Goal: Transaction & Acquisition: Purchase product/service

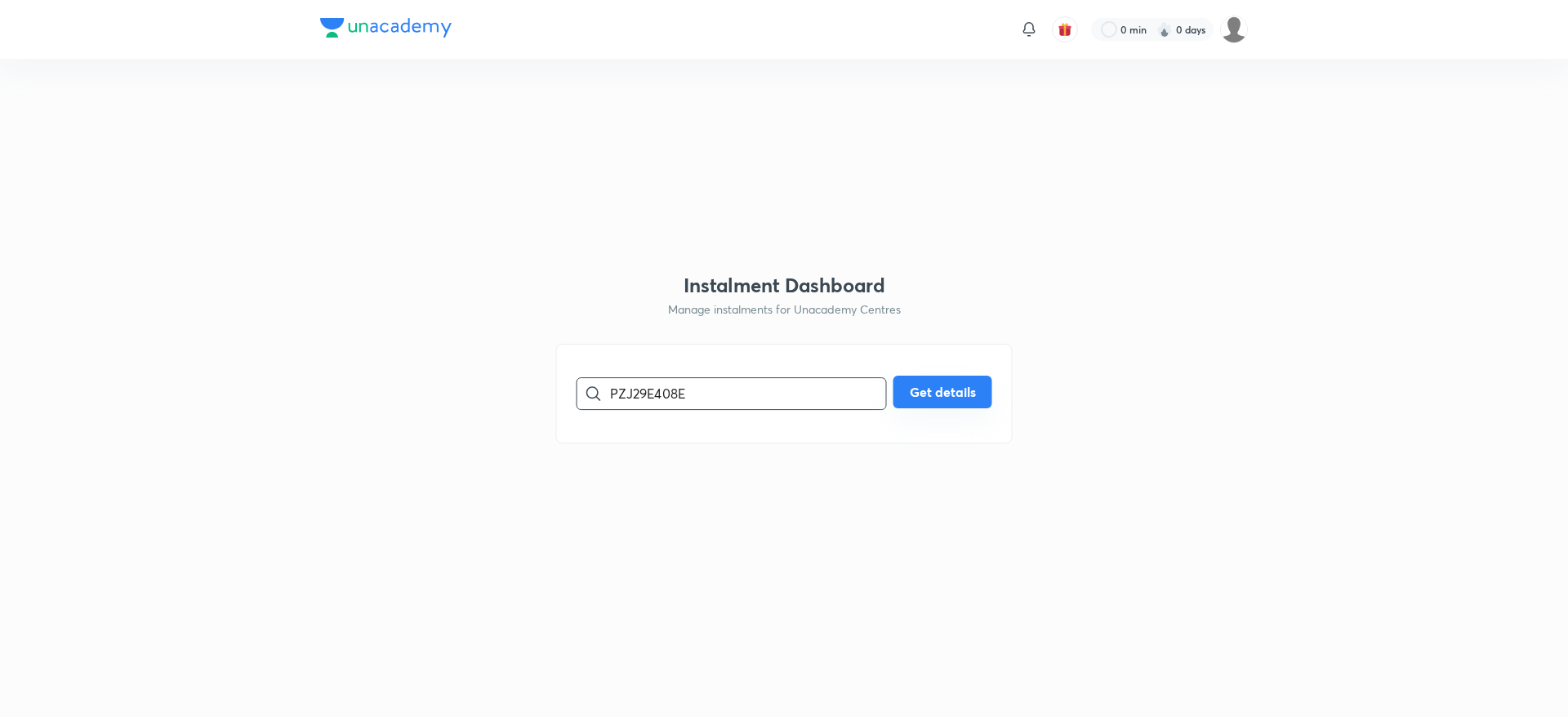
type input "PZJ29E408E"
click at [944, 391] on button "Get details" at bounding box center [942, 391] width 98 height 32
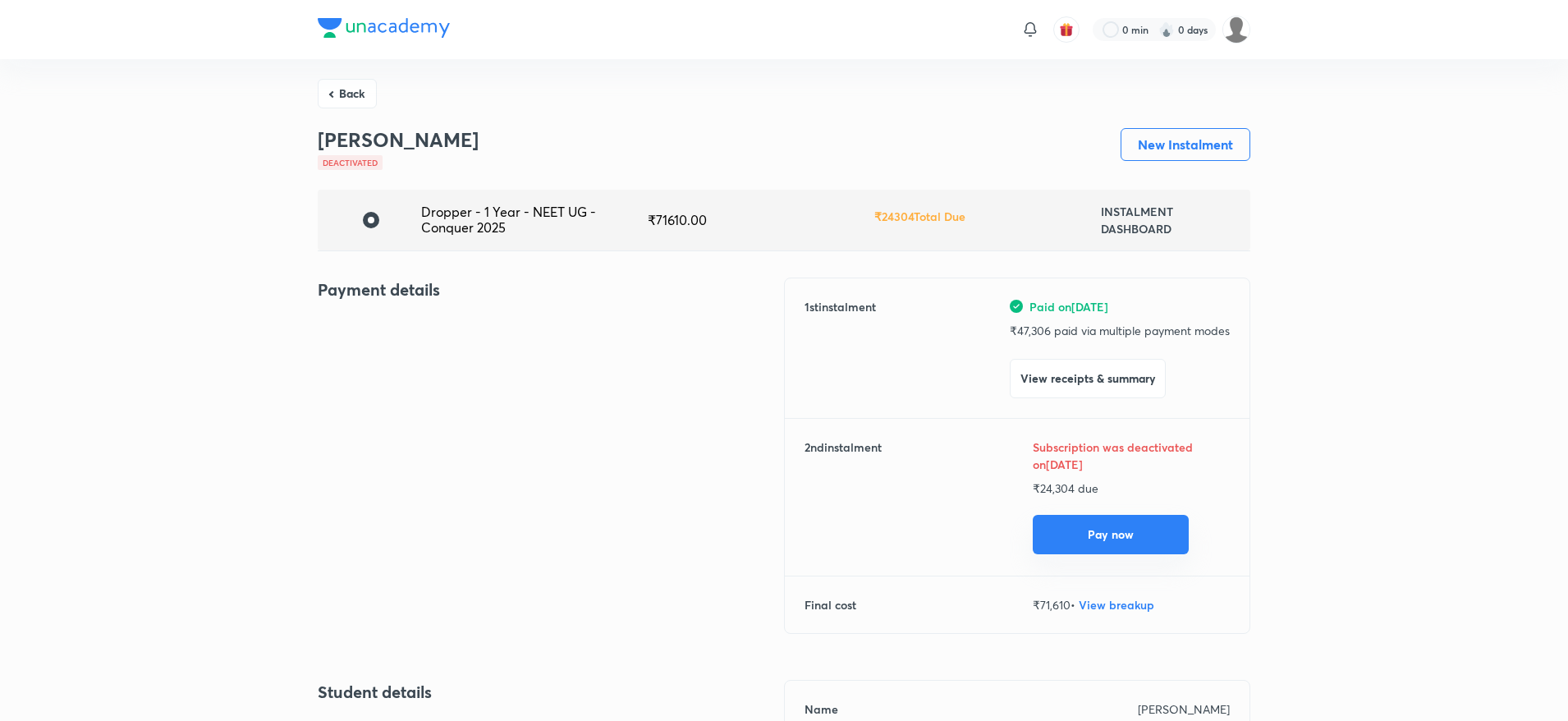
click at [1117, 531] on button "Pay now" at bounding box center [1111, 535] width 156 height 40
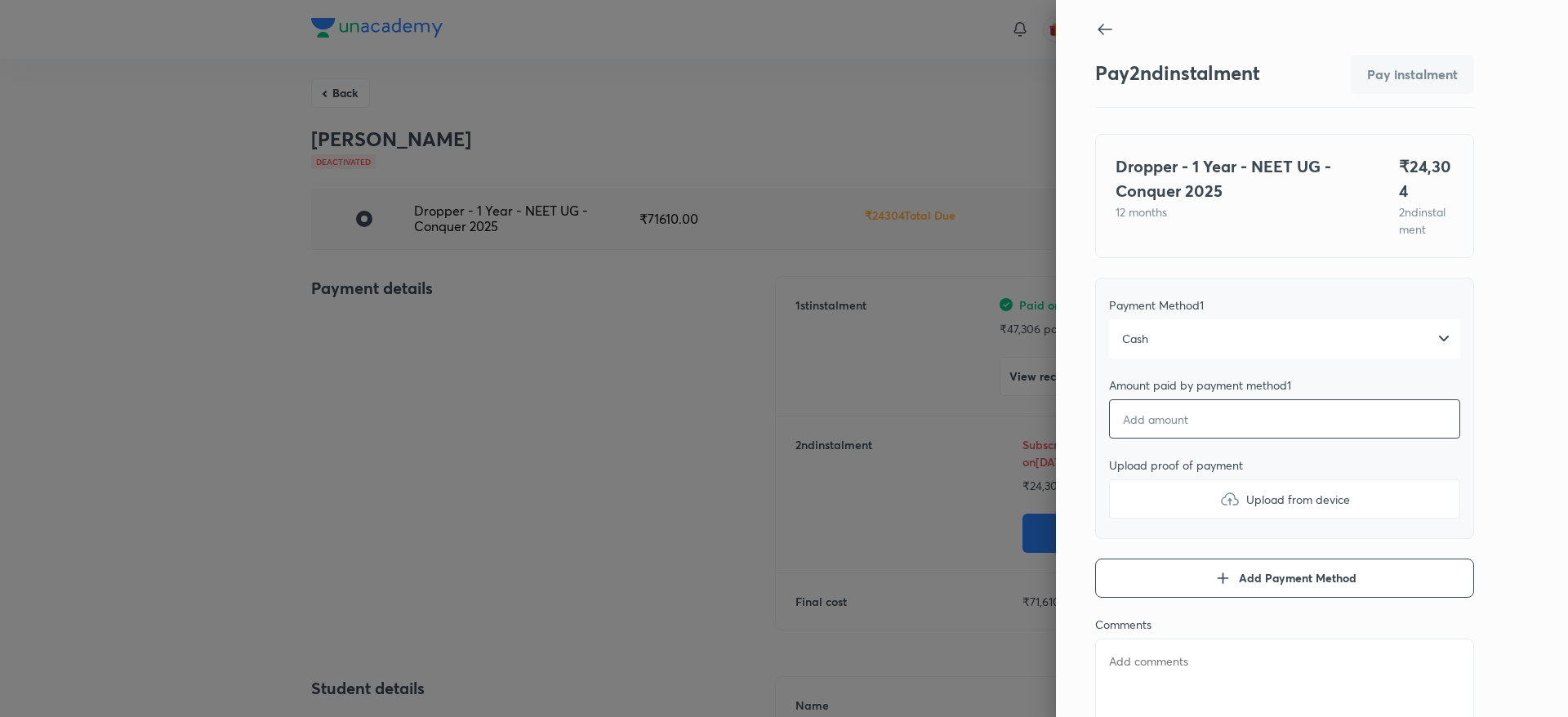
click at [1208, 416] on input "number" at bounding box center [1285, 419] width 351 height 39
type textarea "x"
type input "2"
type textarea "x"
type input "24"
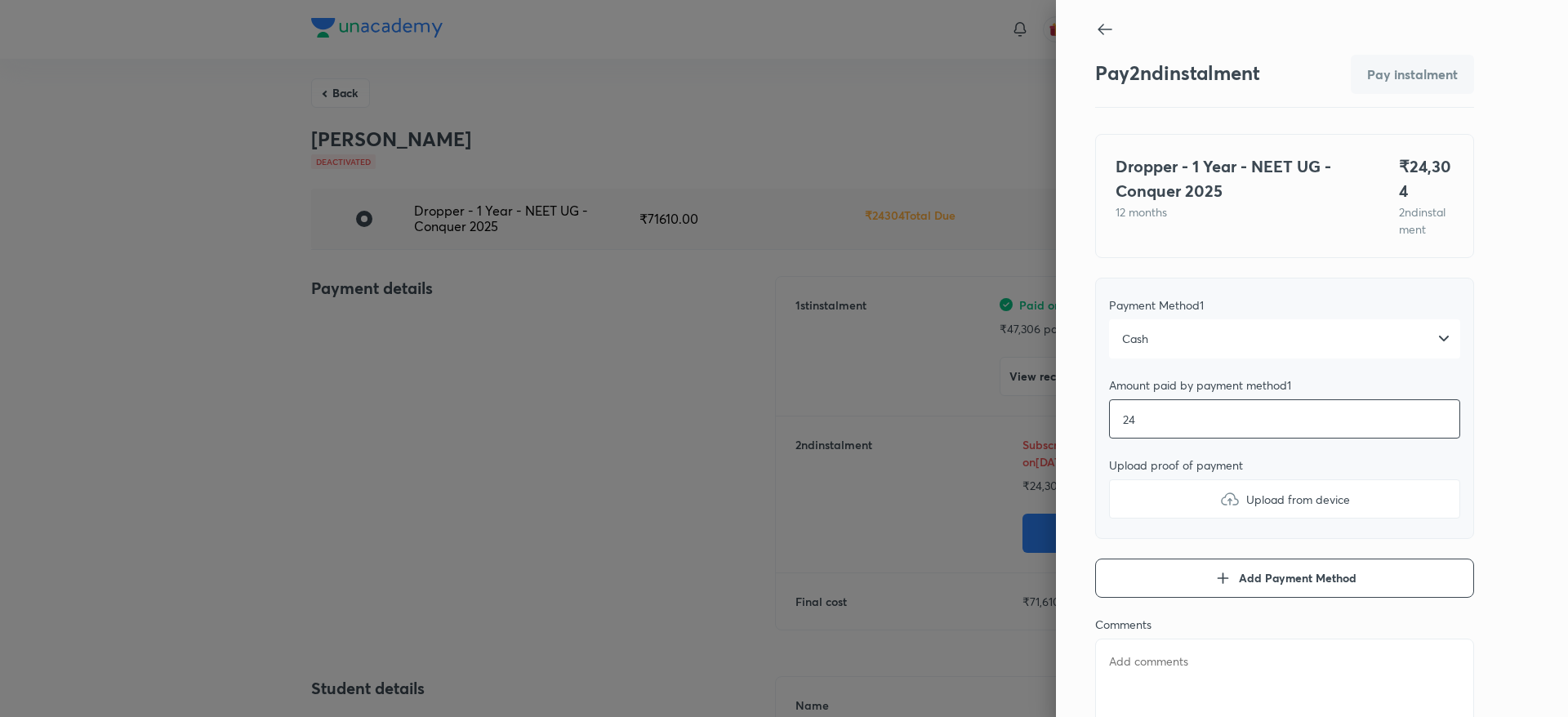
type textarea "x"
type input "243"
type textarea "x"
type input "2430"
type textarea "x"
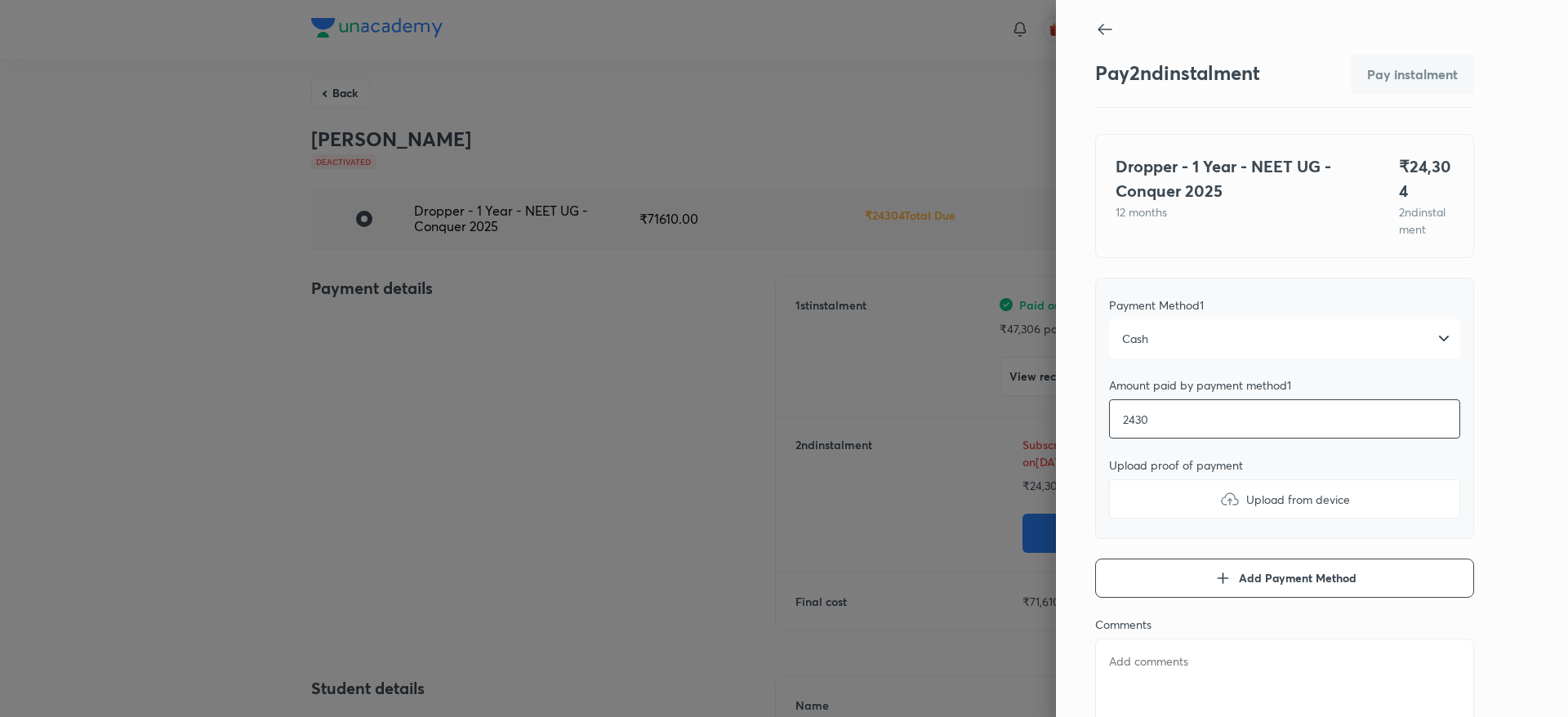
type input "24304"
type textarea "x"
type input "24304"
click at [1221, 508] on img at bounding box center [1231, 499] width 20 height 20
click at [0, 0] on input "Upload from device" at bounding box center [0, 0] width 0 height 0
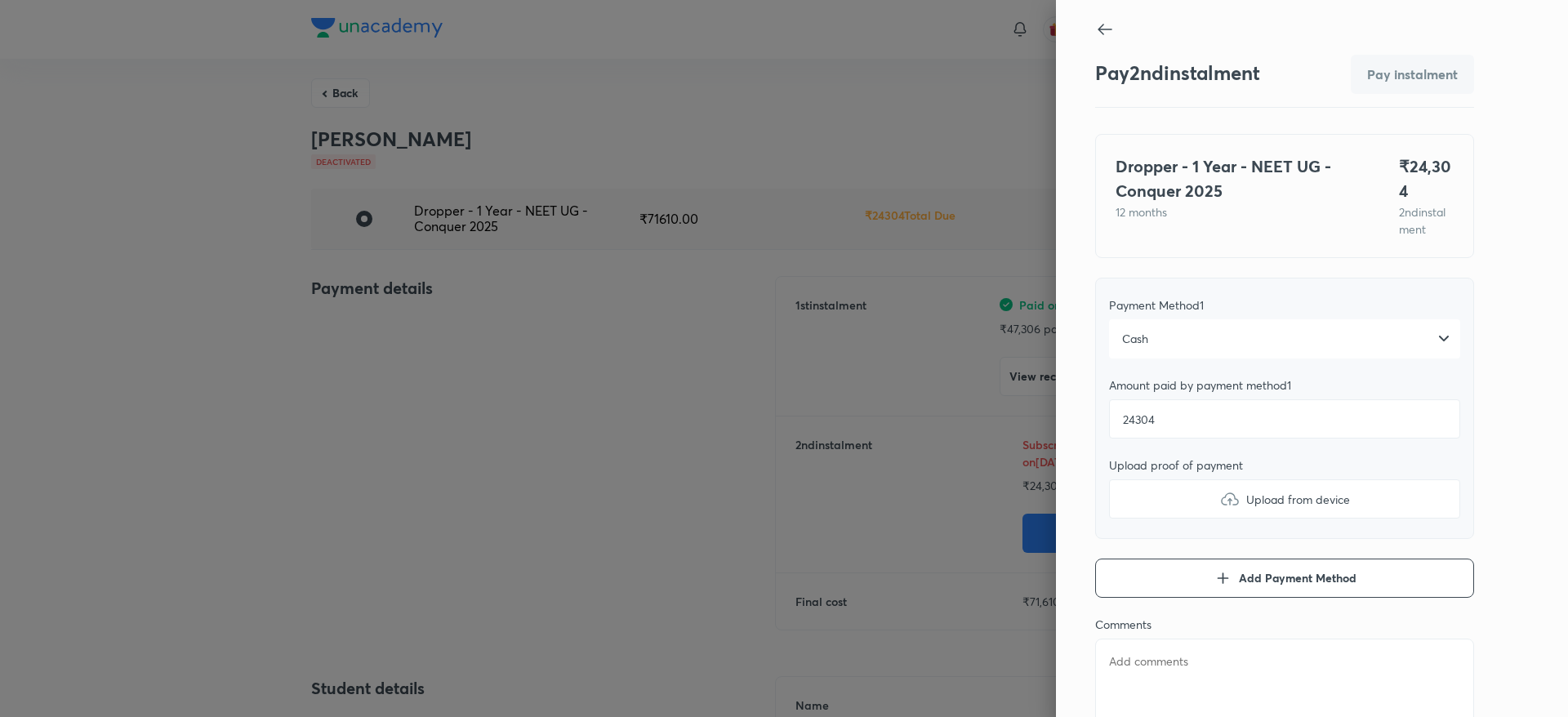
type textarea "x"
click at [1141, 666] on textarea at bounding box center [1285, 687] width 379 height 98
type textarea "p"
type textarea "x"
type textarea "pa"
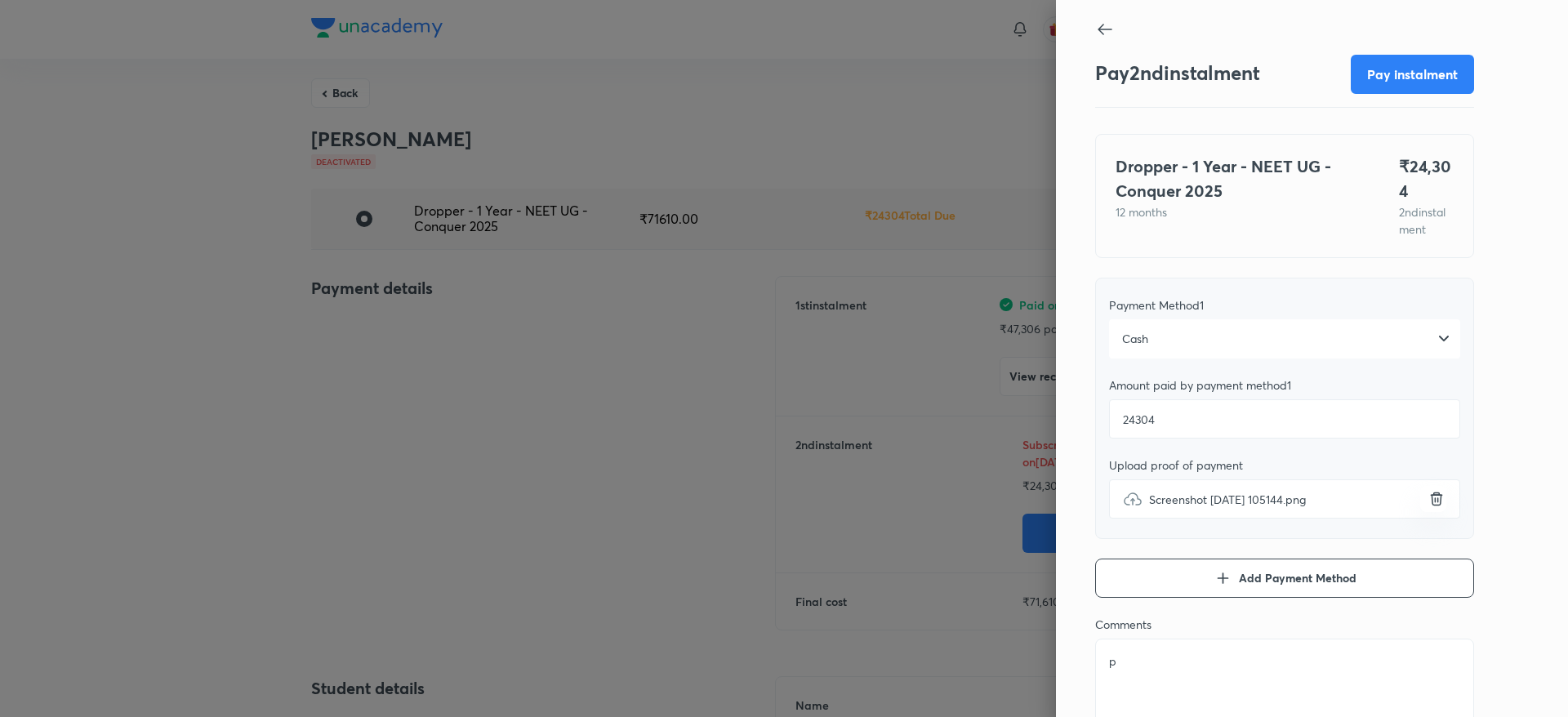
type textarea "x"
type textarea "pai"
type textarea "x"
type textarea "paid"
type textarea "x"
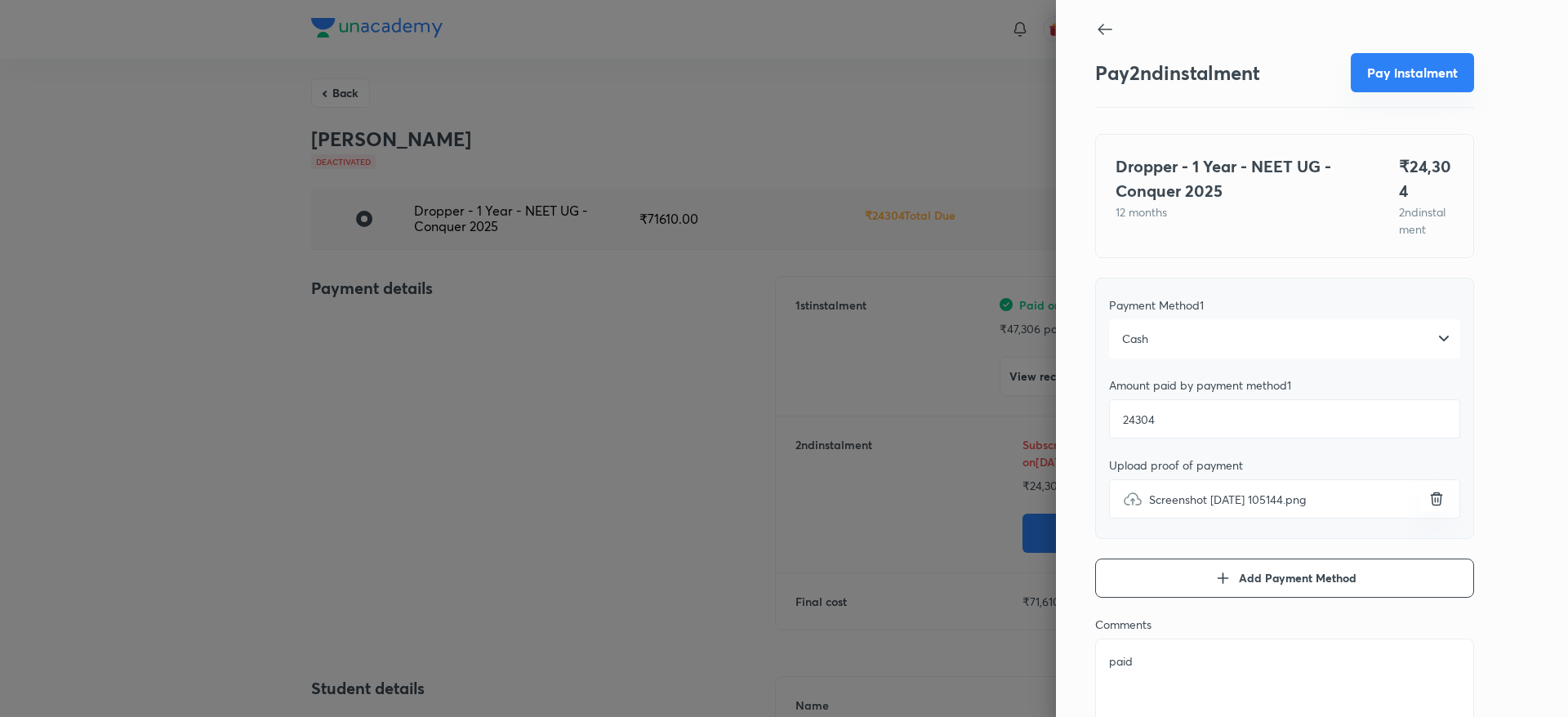
type textarea "paid"
click at [1359, 79] on button "Pay instalment" at bounding box center [1413, 73] width 123 height 39
type textarea "x"
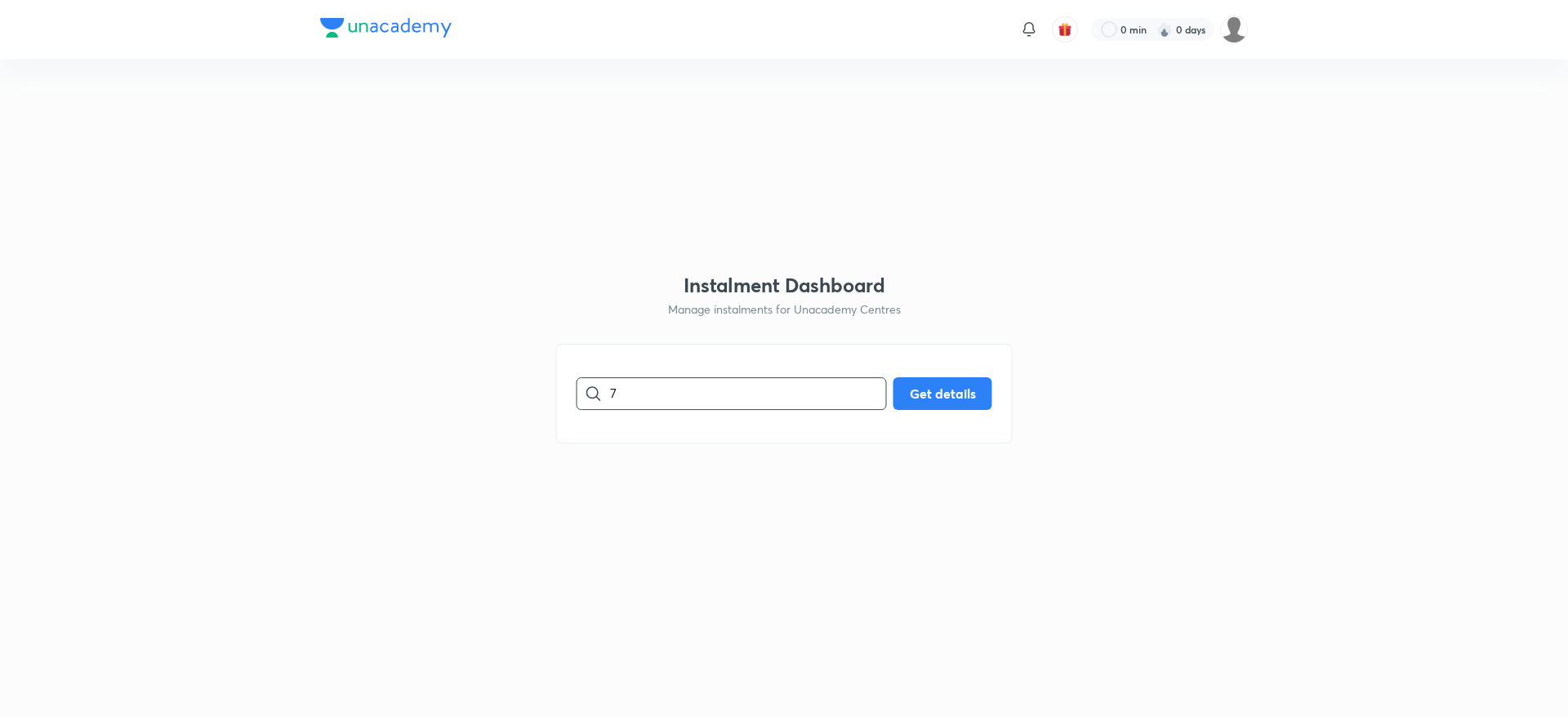
type input "7"
click at [686, 395] on input "7" at bounding box center [748, 393] width 276 height 41
